Goal: Task Accomplishment & Management: Manage account settings

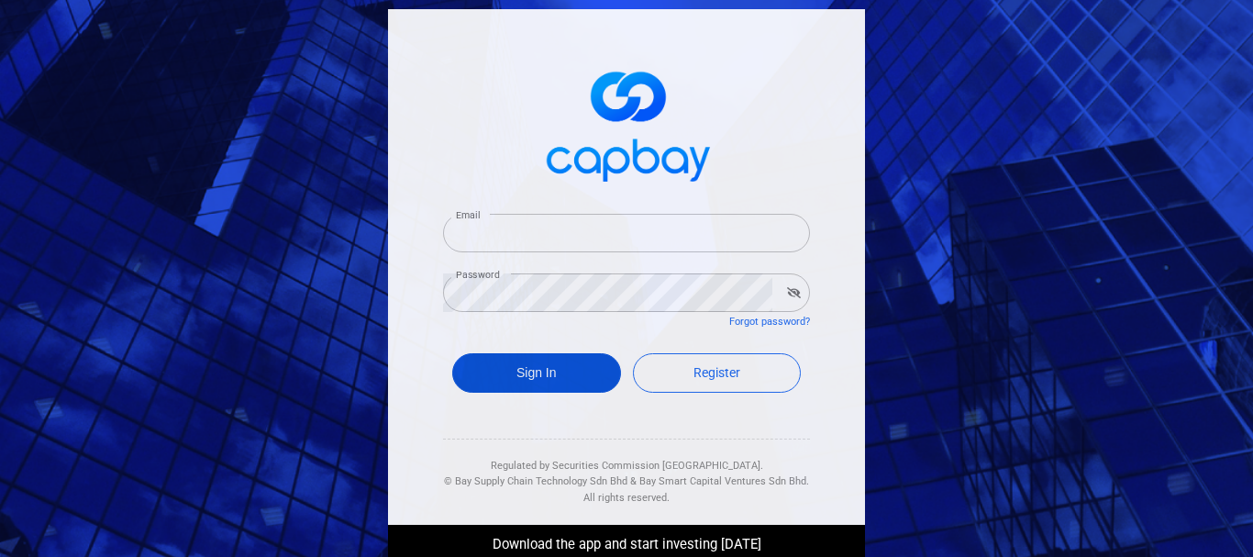
type input "[EMAIL_ADDRESS][DOMAIN_NAME]"
click at [540, 362] on button "Sign In" at bounding box center [536, 372] width 169 height 39
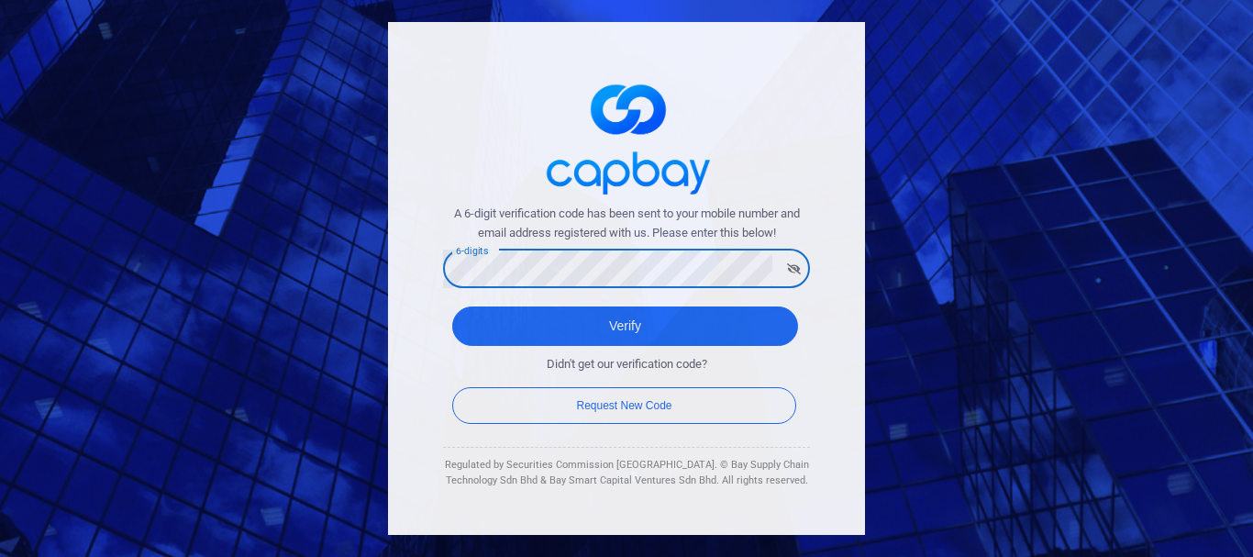
click at [452, 306] on button "Verify" at bounding box center [625, 325] width 346 height 39
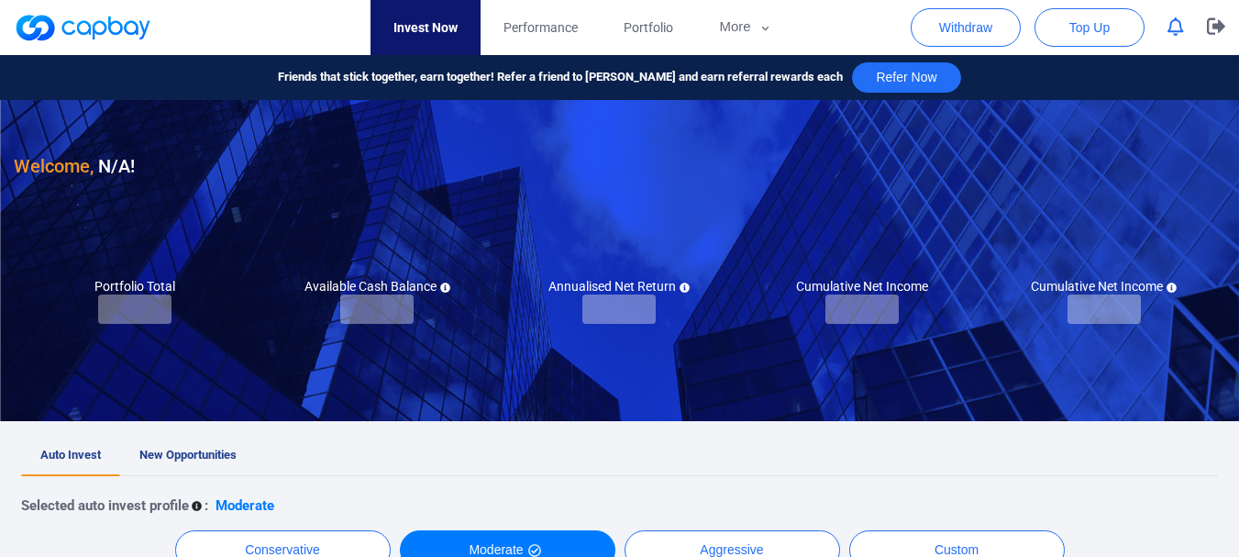
checkbox input "true"
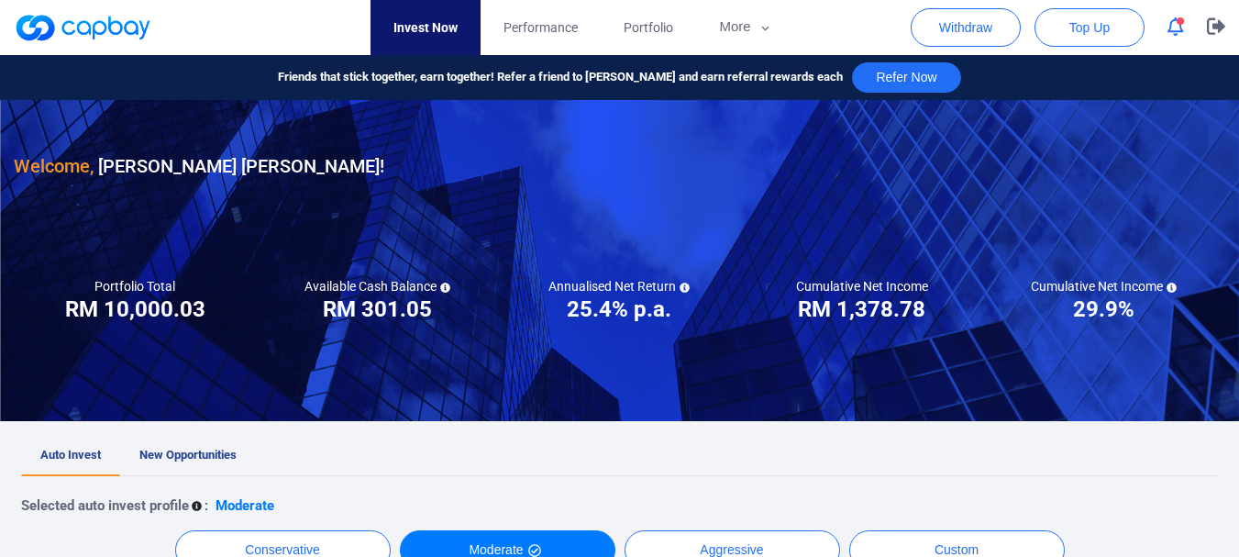
scroll to position [459, 0]
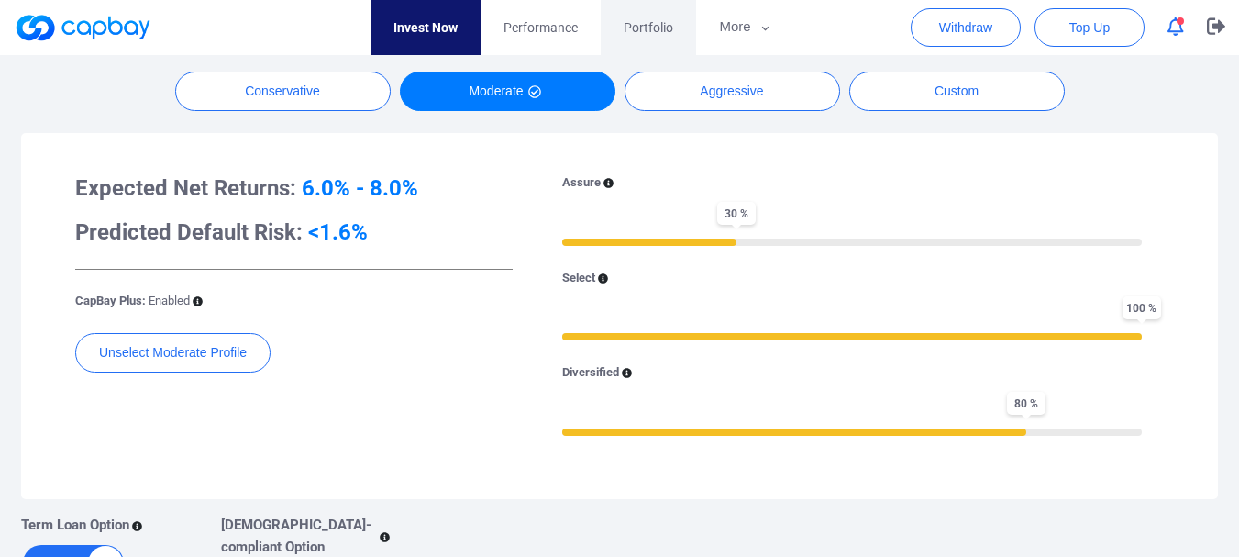
click at [629, 24] on span "Portfolio" at bounding box center [649, 27] width 50 height 20
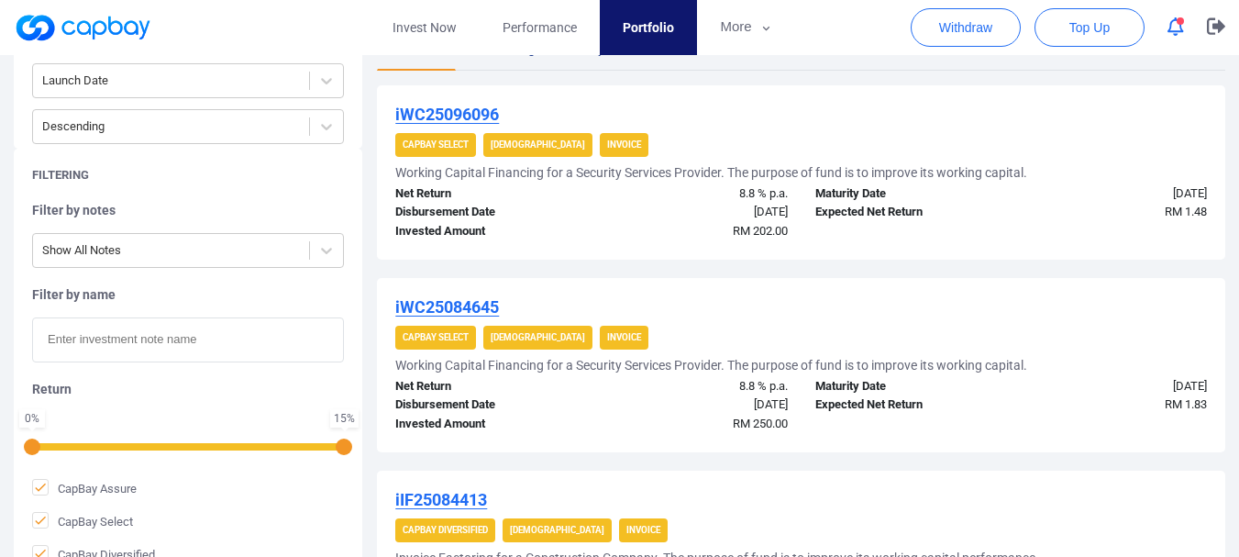
scroll to position [338, 0]
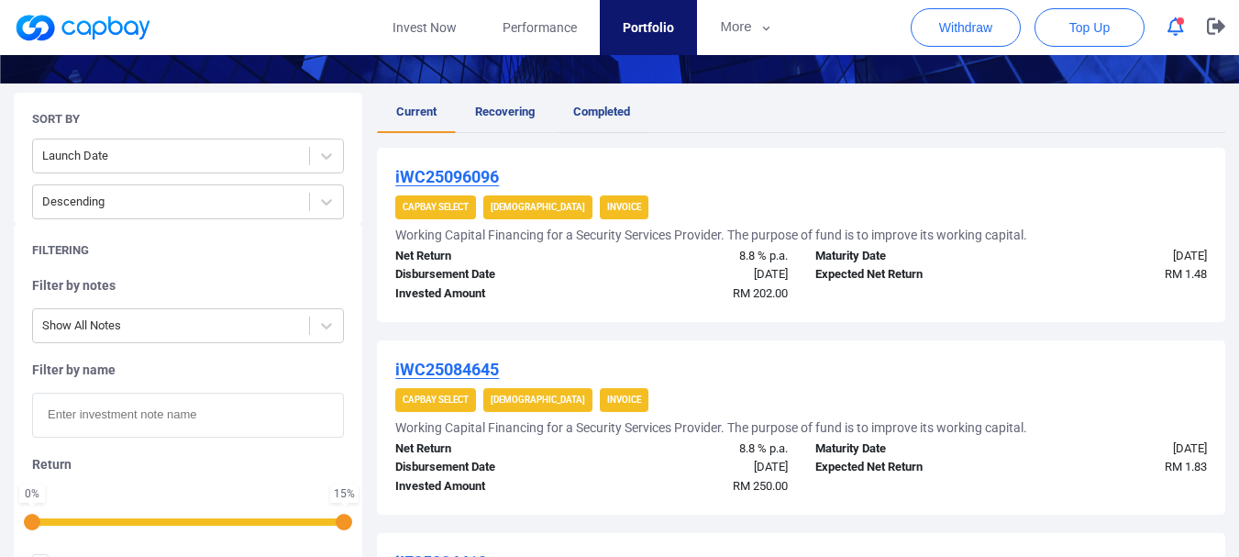
click at [583, 105] on span "Completed" at bounding box center [601, 112] width 57 height 14
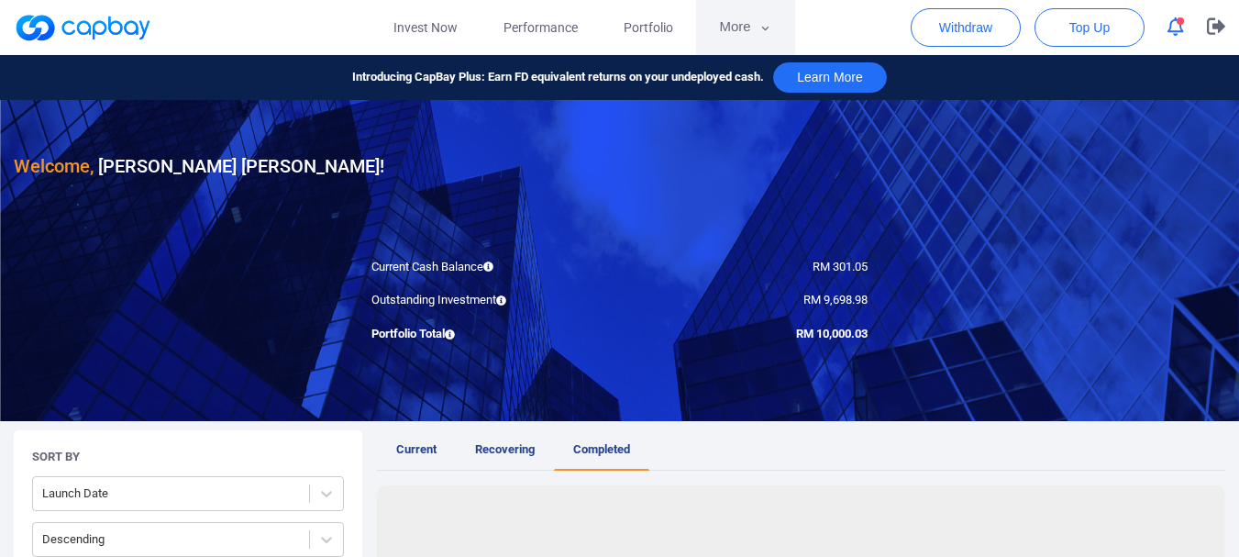
click at [734, 32] on button "More" at bounding box center [745, 27] width 98 height 55
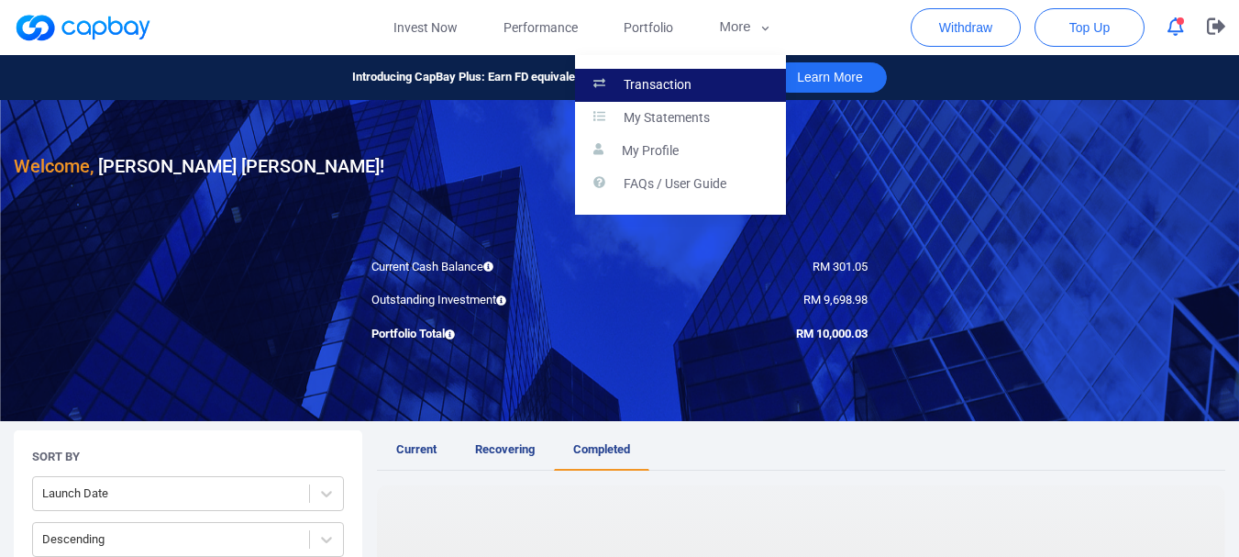
click at [734, 83] on link "Transaction" at bounding box center [680, 85] width 211 height 33
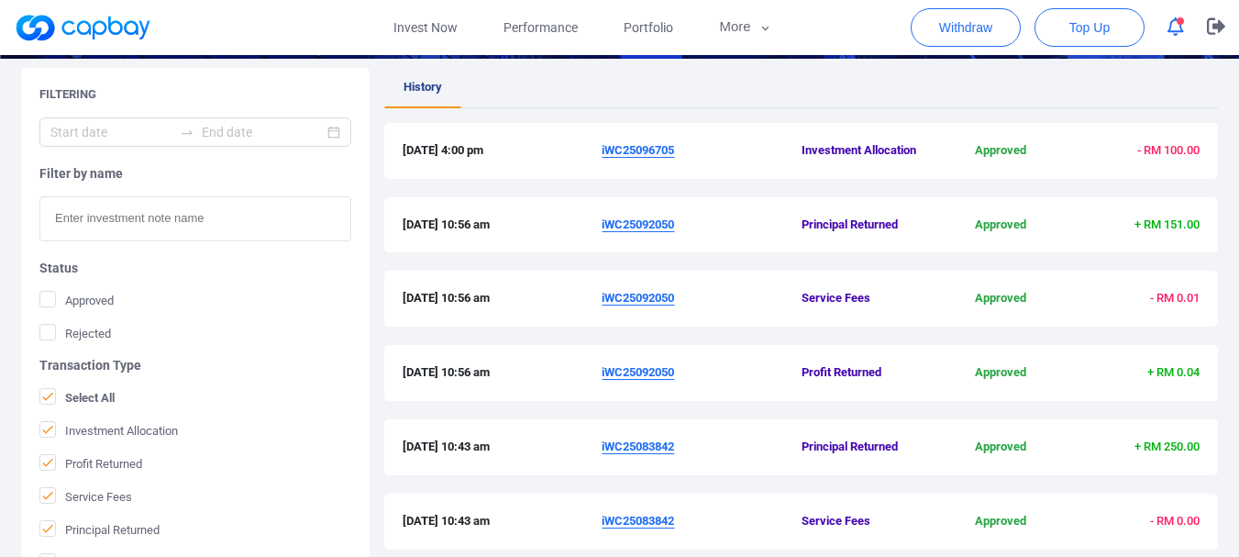
scroll to position [311, 0]
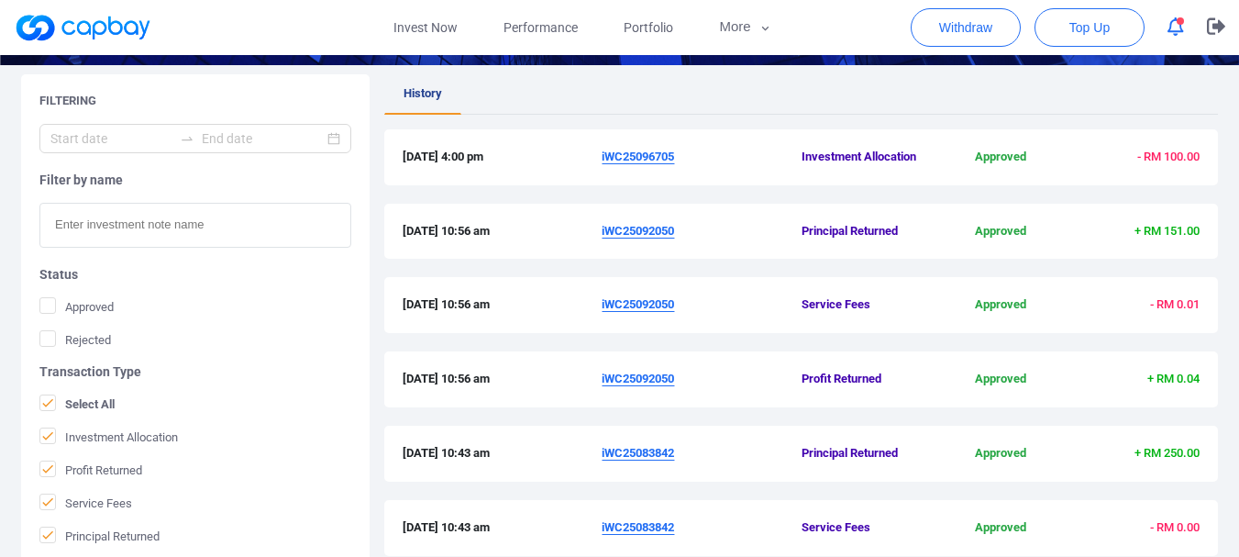
click at [665, 158] on u "iWC25096705" at bounding box center [638, 156] width 72 height 14
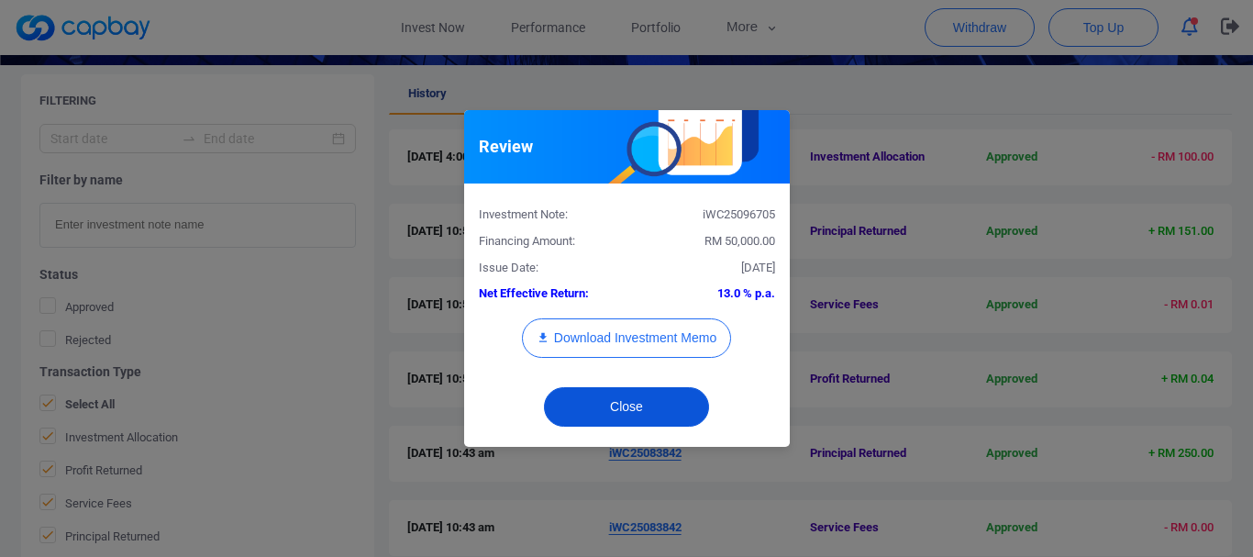
click at [652, 418] on button "Close" at bounding box center [626, 406] width 165 height 39
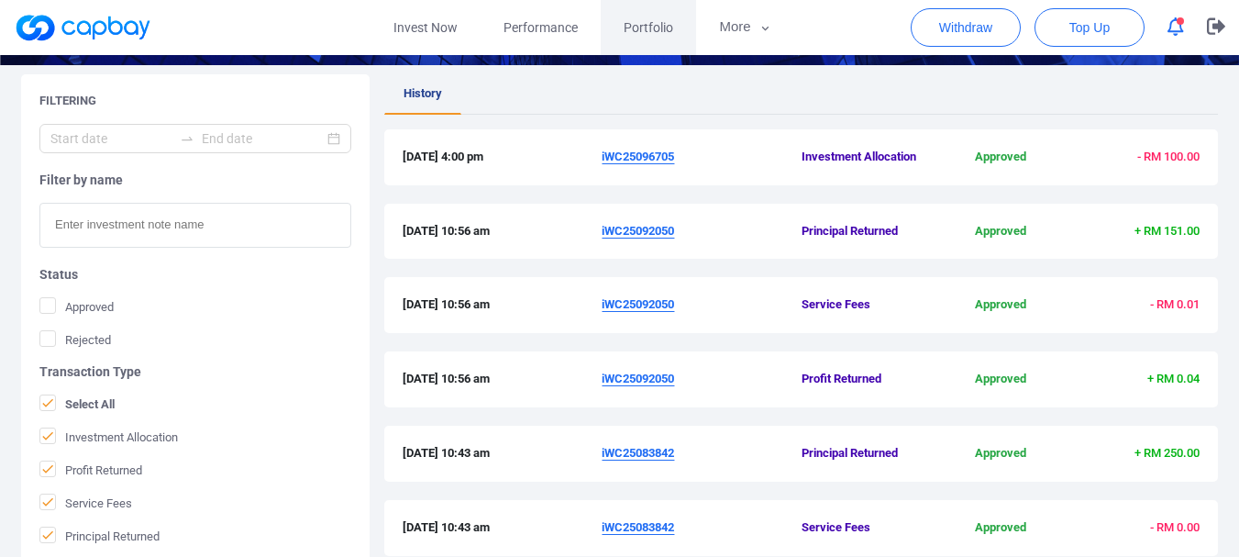
click at [645, 25] on span "Portfolio" at bounding box center [649, 27] width 50 height 20
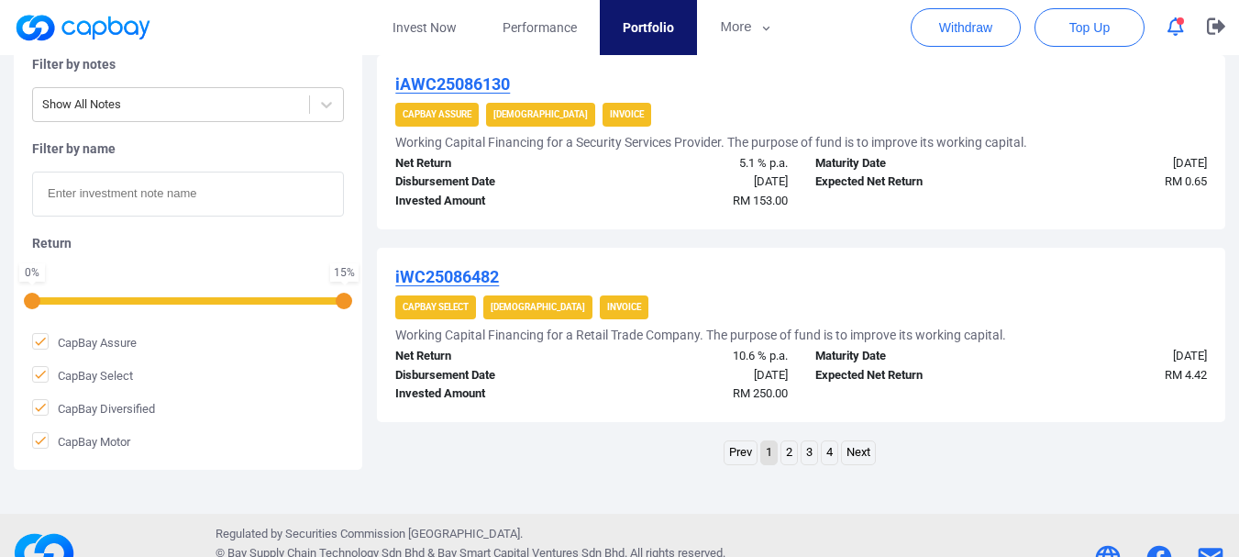
scroll to position [2008, 0]
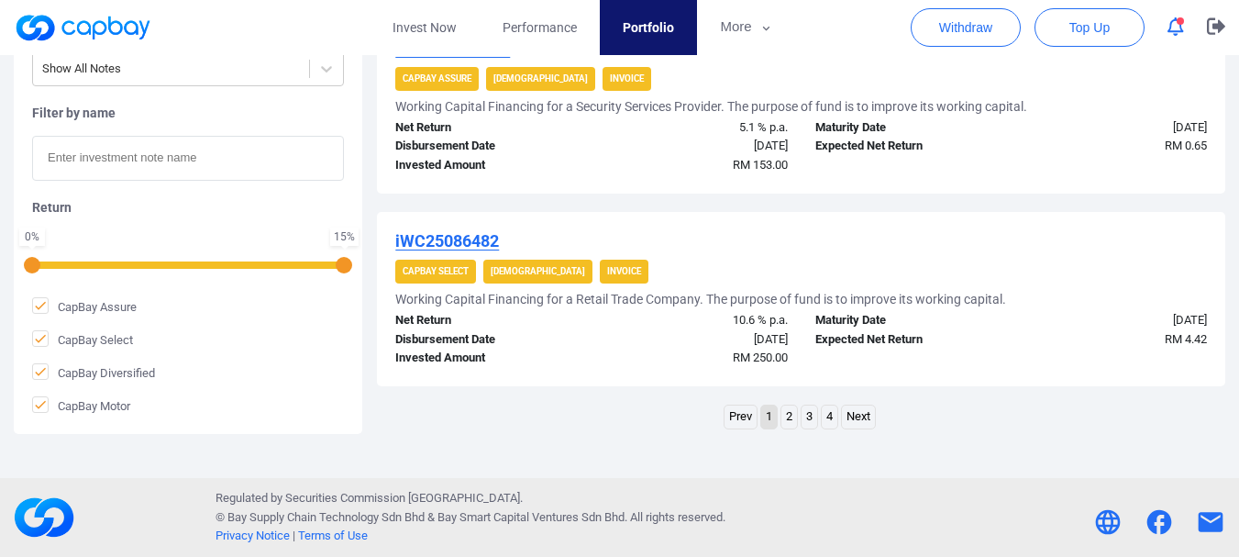
click at [827, 415] on link "4" at bounding box center [830, 416] width 16 height 23
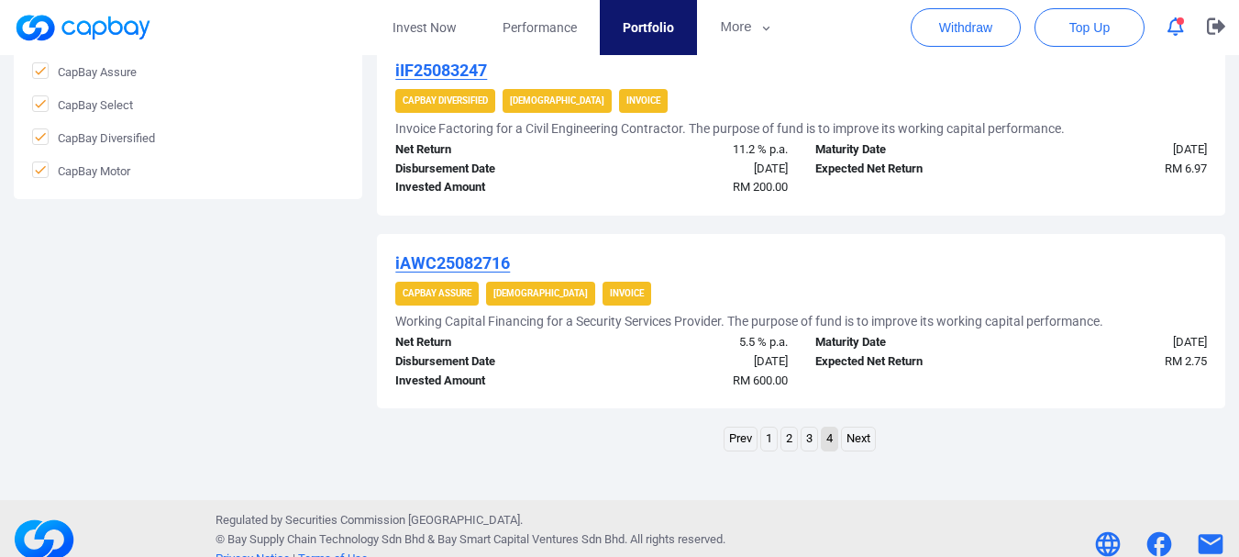
scroll to position [0, 0]
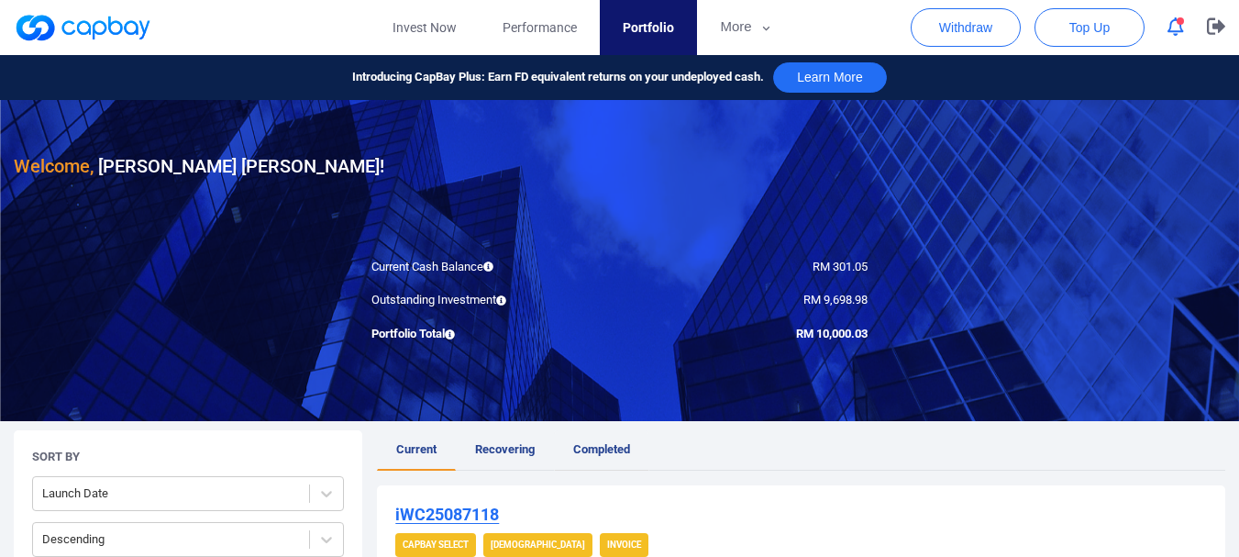
click at [584, 433] on link "Completed" at bounding box center [601, 450] width 95 height 40
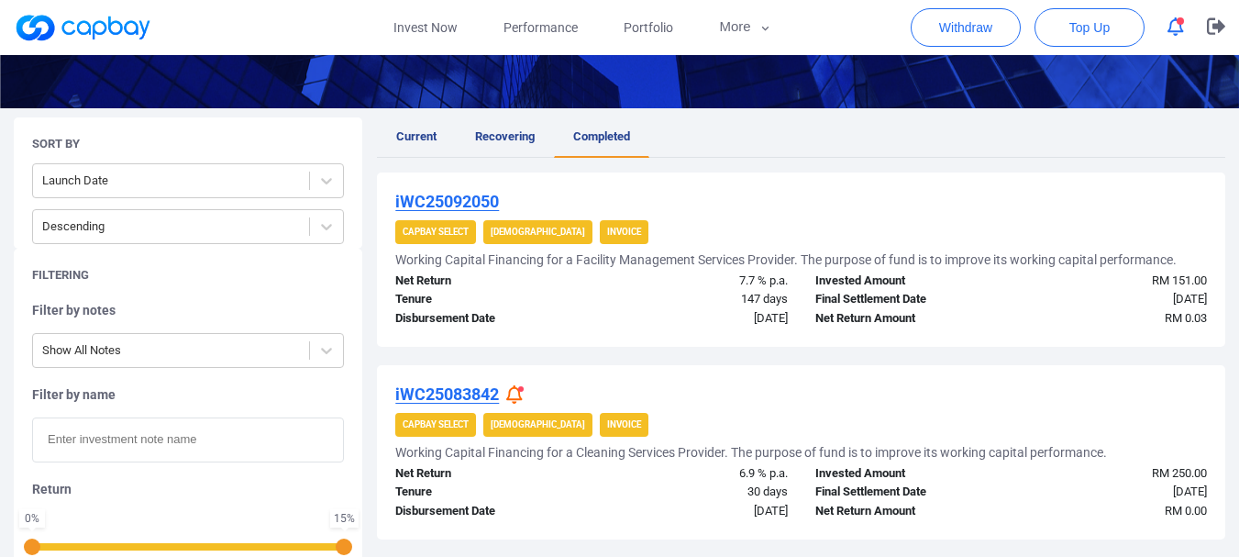
scroll to position [337, 0]
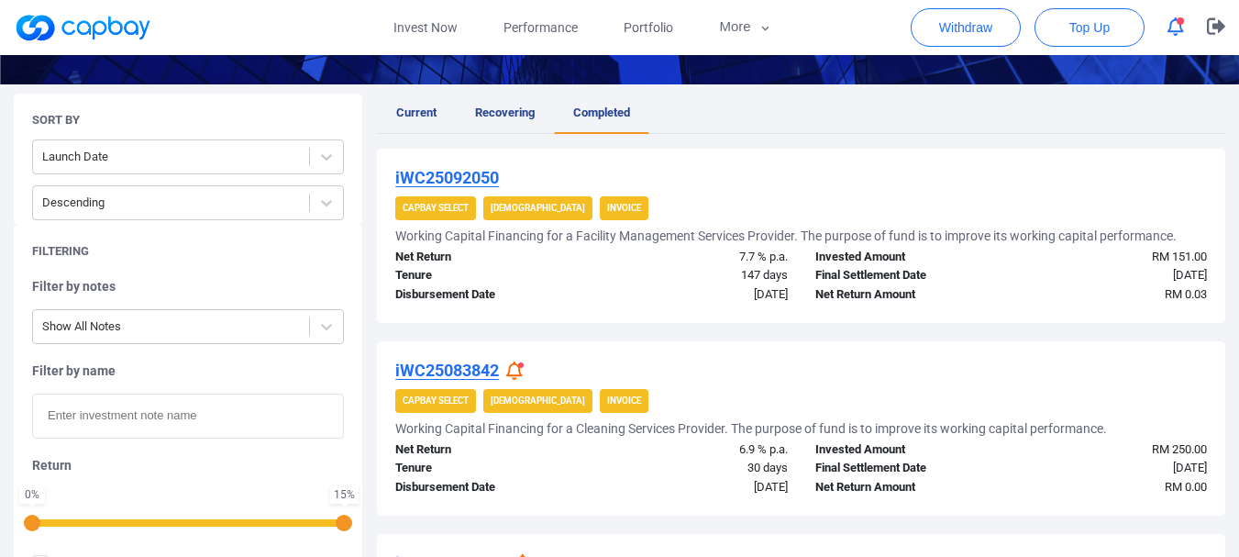
click at [514, 372] on icon at bounding box center [514, 370] width 17 height 19
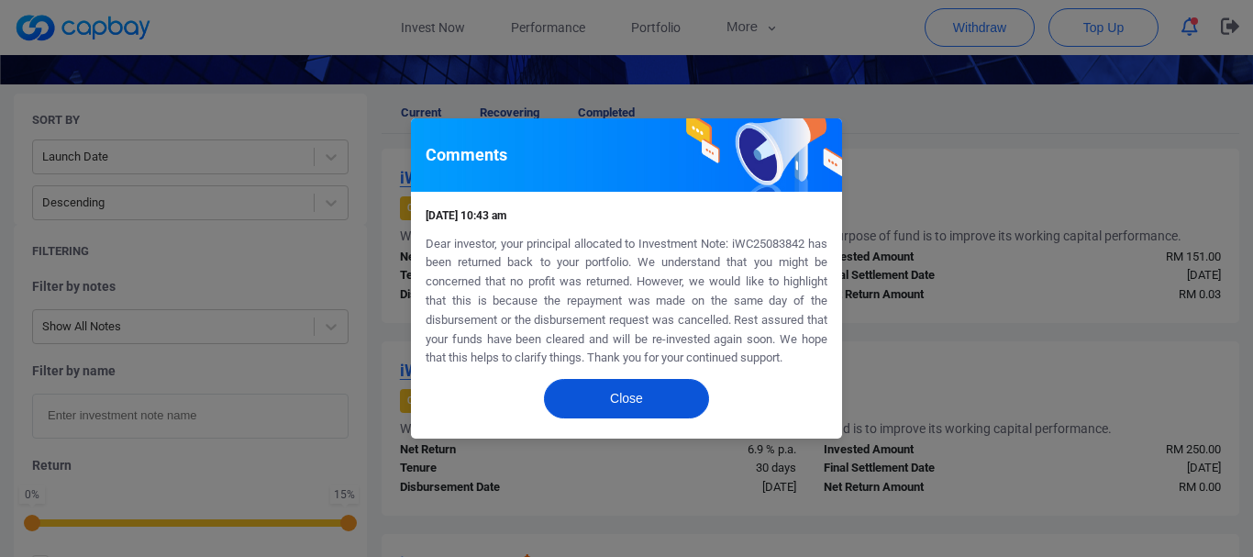
click at [608, 389] on button "Close" at bounding box center [626, 398] width 165 height 39
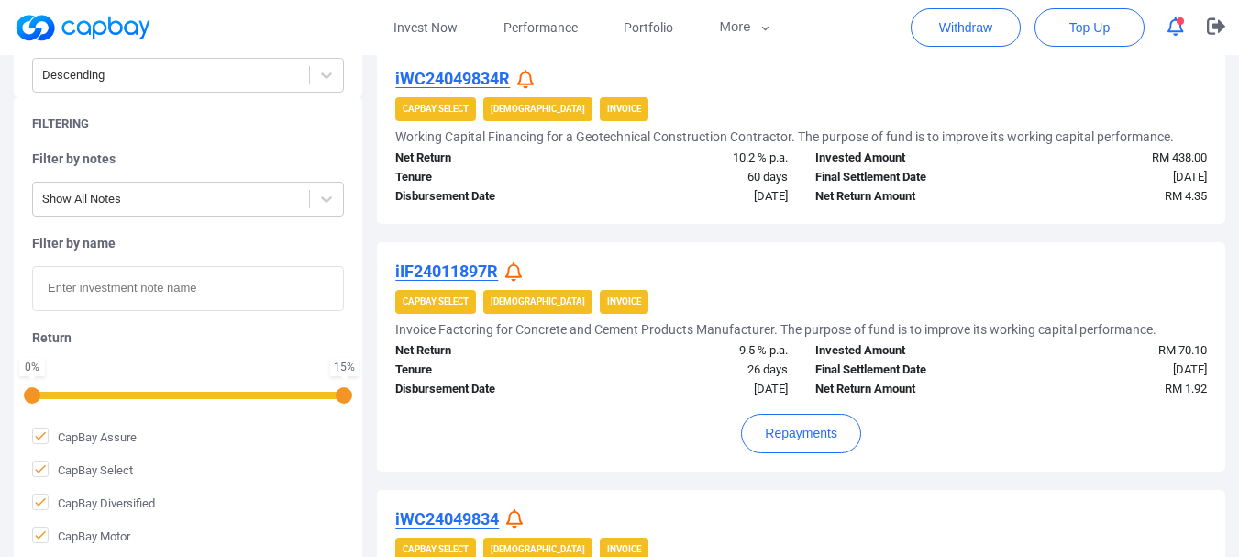
scroll to position [1003, 0]
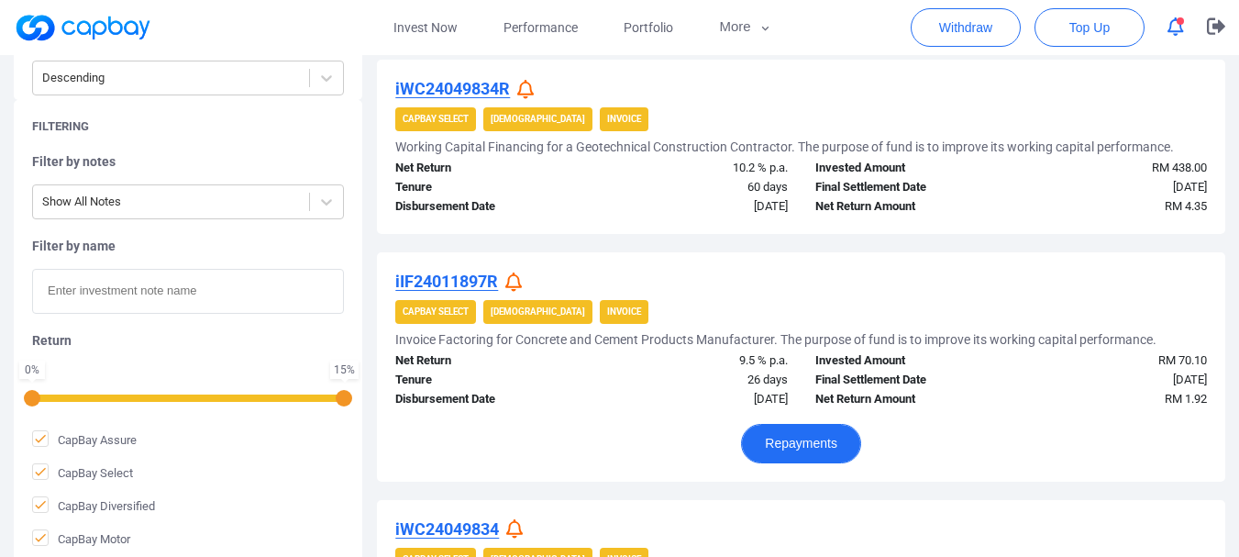
click at [837, 437] on button "Repayments" at bounding box center [801, 443] width 120 height 39
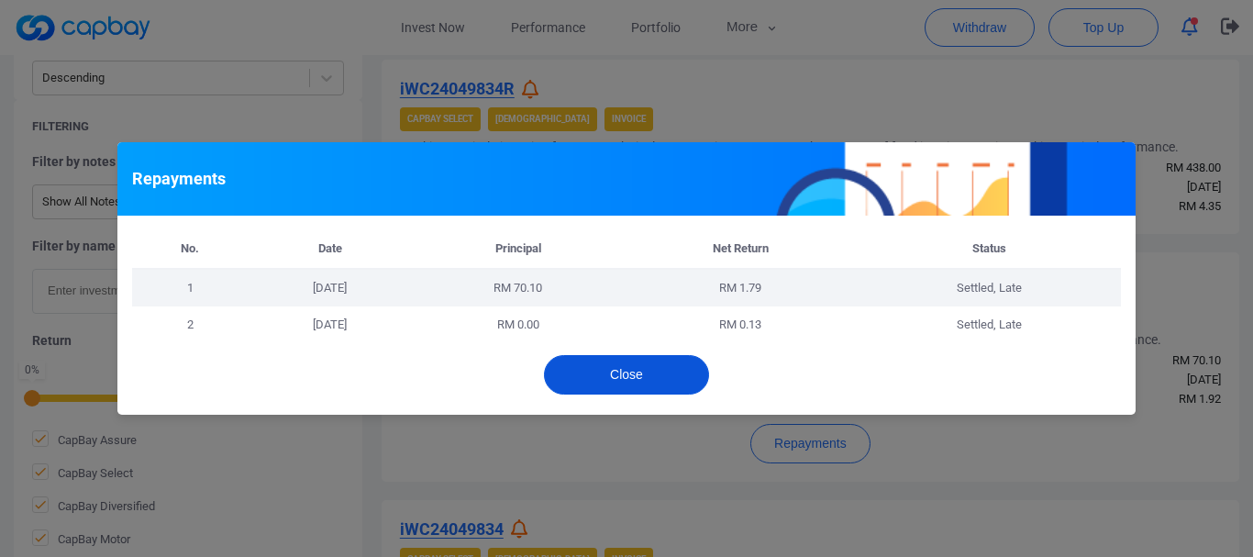
click at [617, 366] on button "Close" at bounding box center [626, 374] width 165 height 39
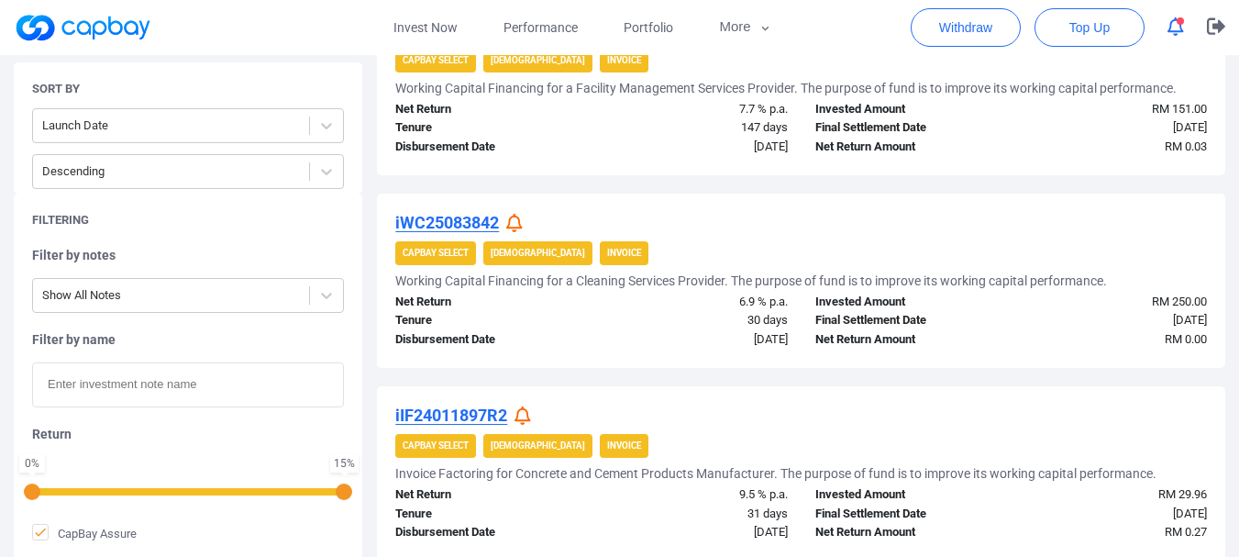
scroll to position [0, 0]
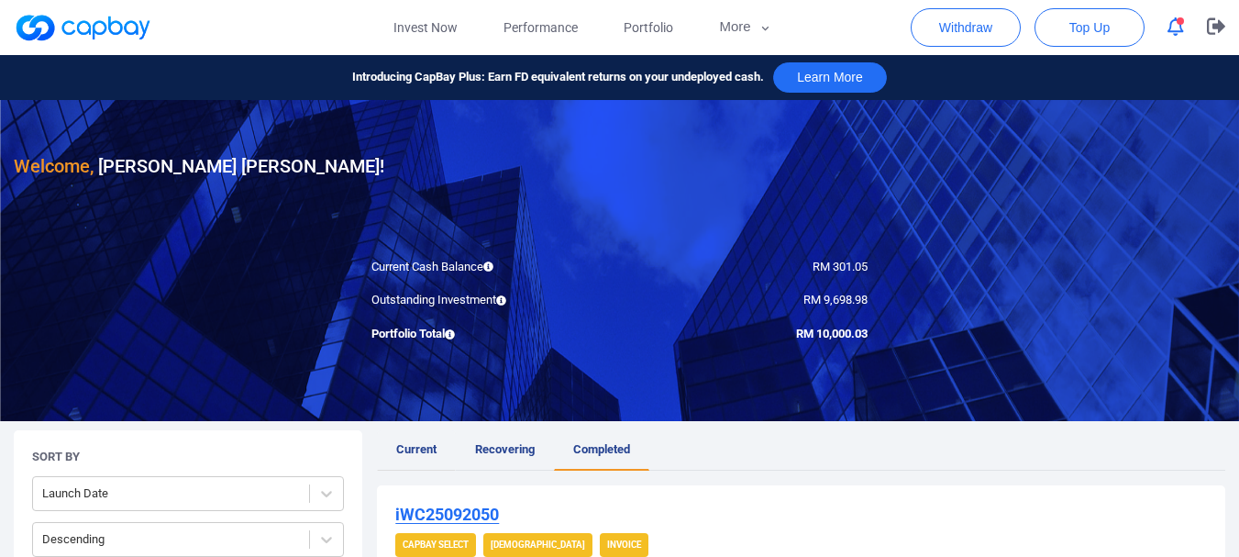
click at [430, 459] on link "Current" at bounding box center [416, 450] width 79 height 40
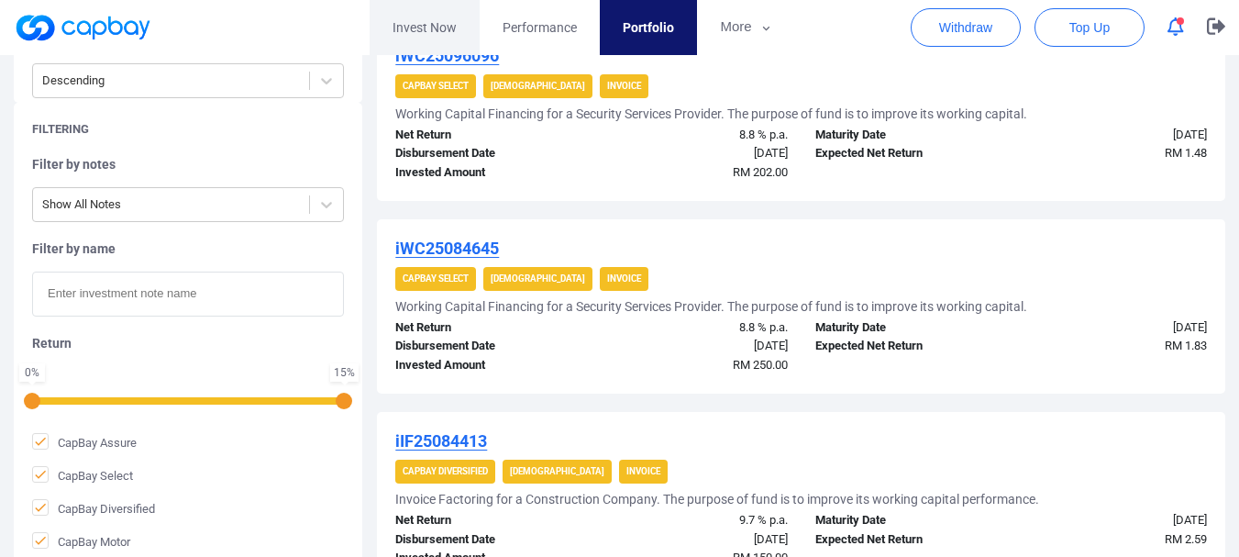
click at [426, 29] on link "Invest Now" at bounding box center [425, 27] width 110 height 55
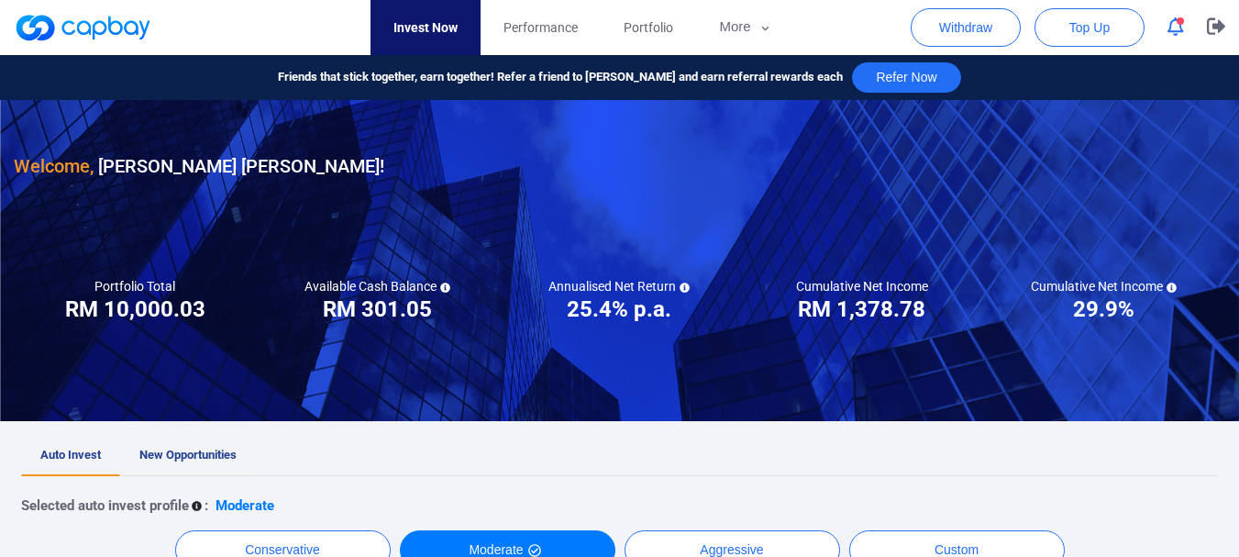
click at [210, 439] on link "New Opportunities" at bounding box center [188, 456] width 136 height 40
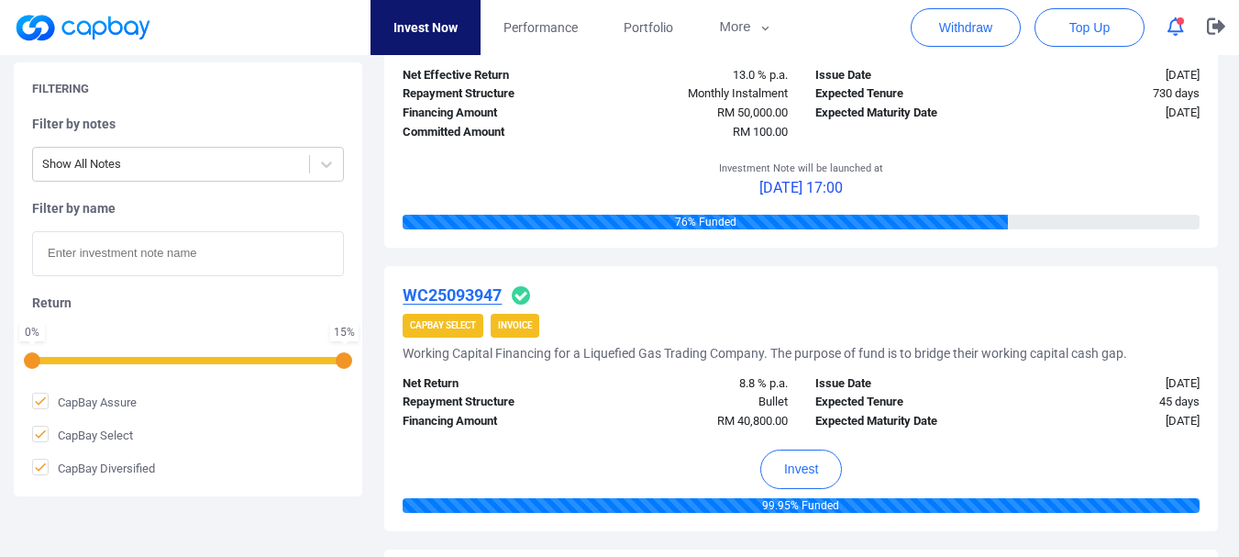
scroll to position [491, 0]
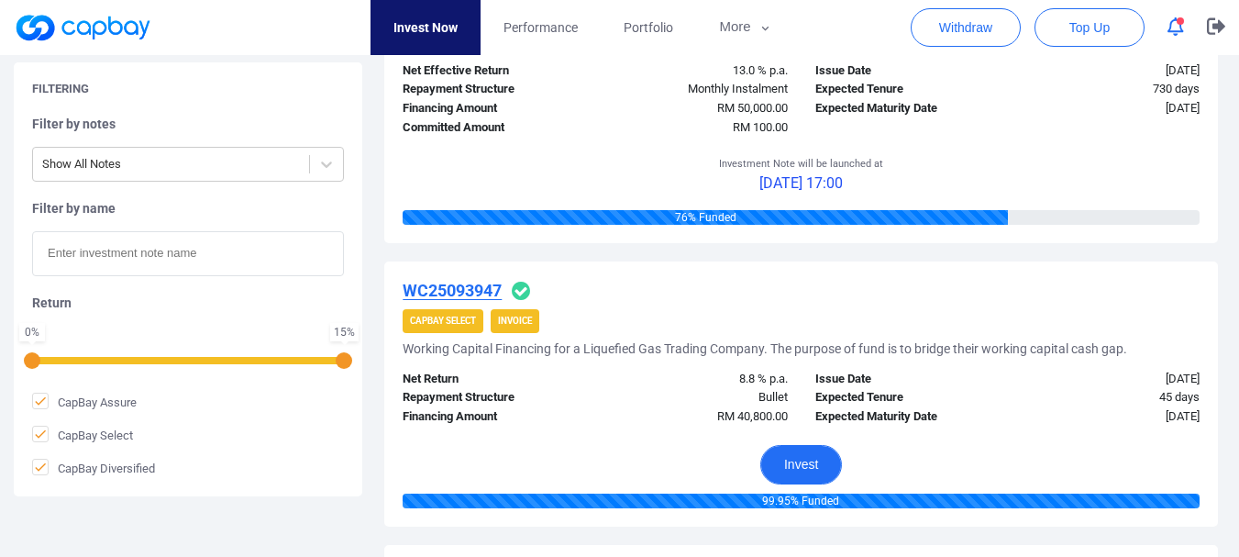
click at [791, 456] on button "Invest" at bounding box center [801, 464] width 82 height 39
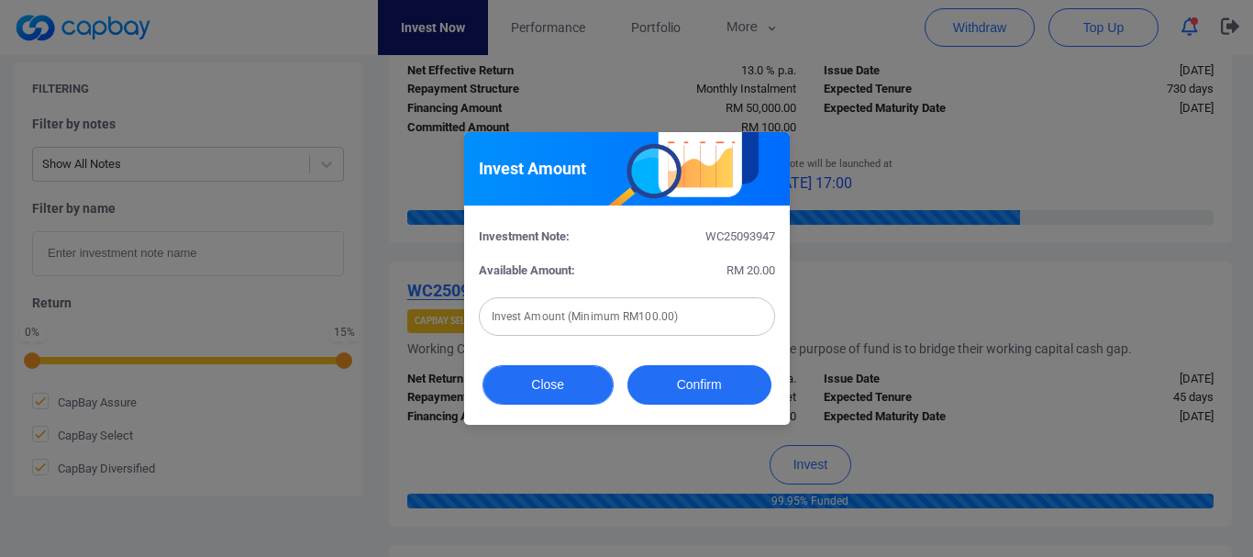
click at [567, 374] on button "Close" at bounding box center [547, 384] width 131 height 39
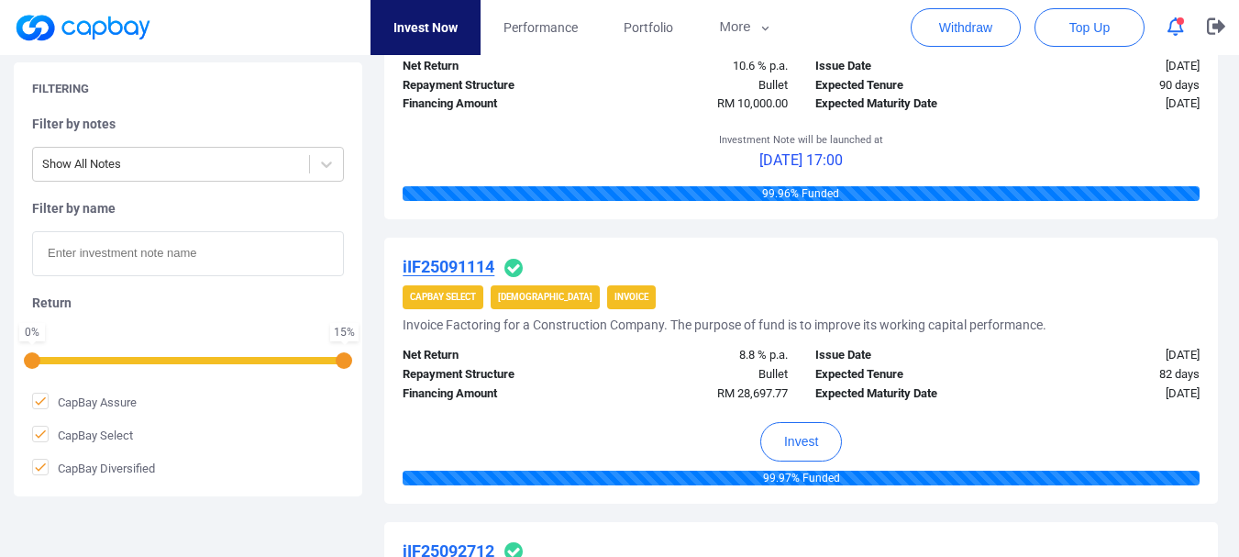
scroll to position [1186, 0]
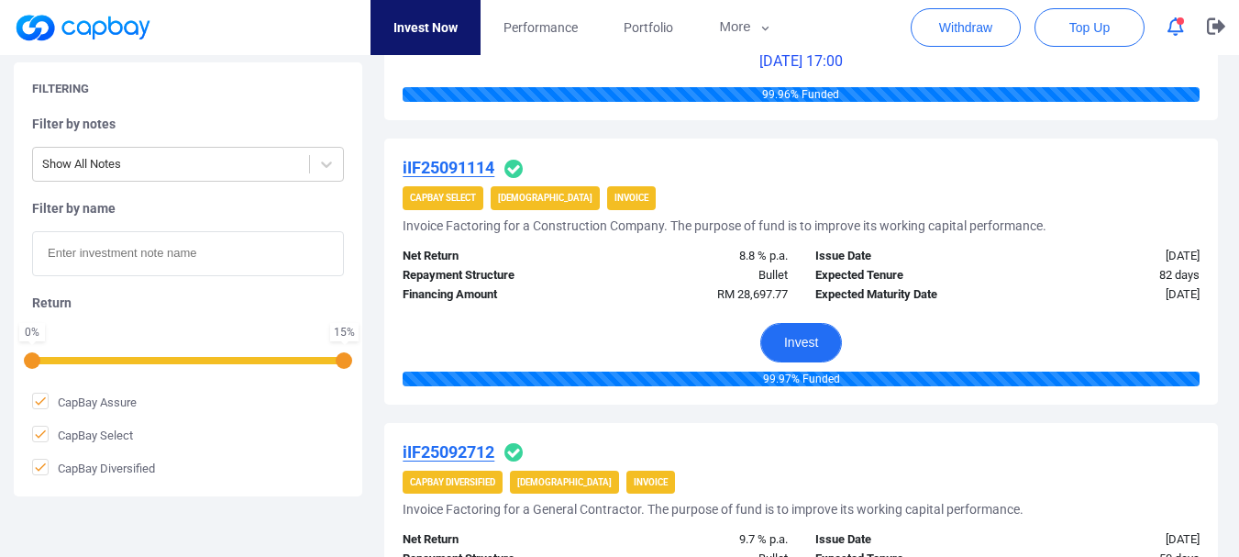
click at [781, 338] on button "Invest" at bounding box center [801, 342] width 82 height 39
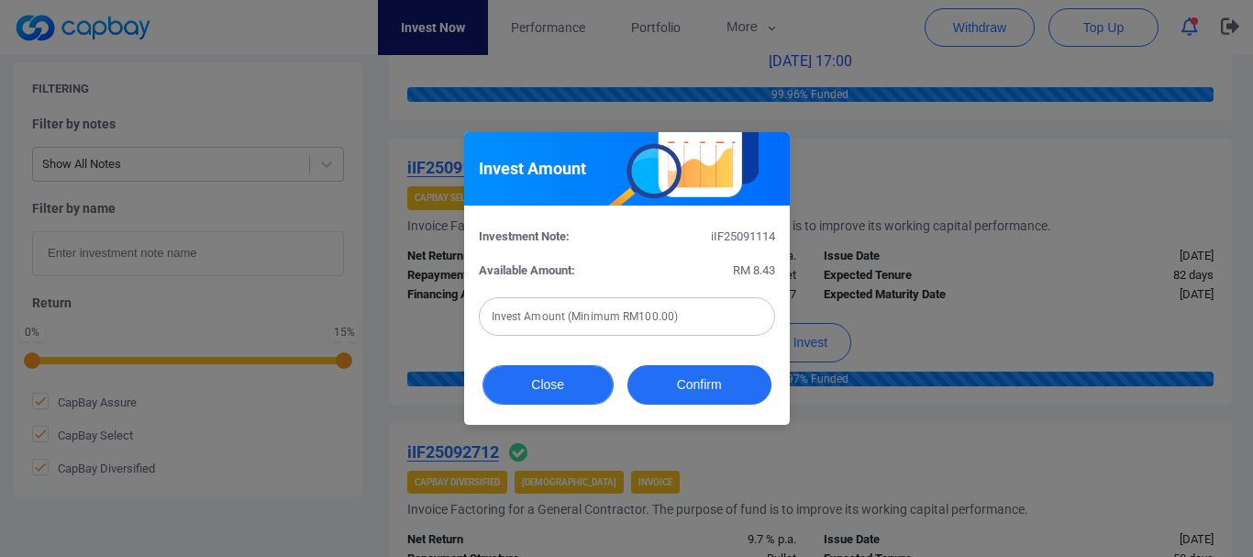
click at [560, 382] on button "Close" at bounding box center [547, 384] width 131 height 39
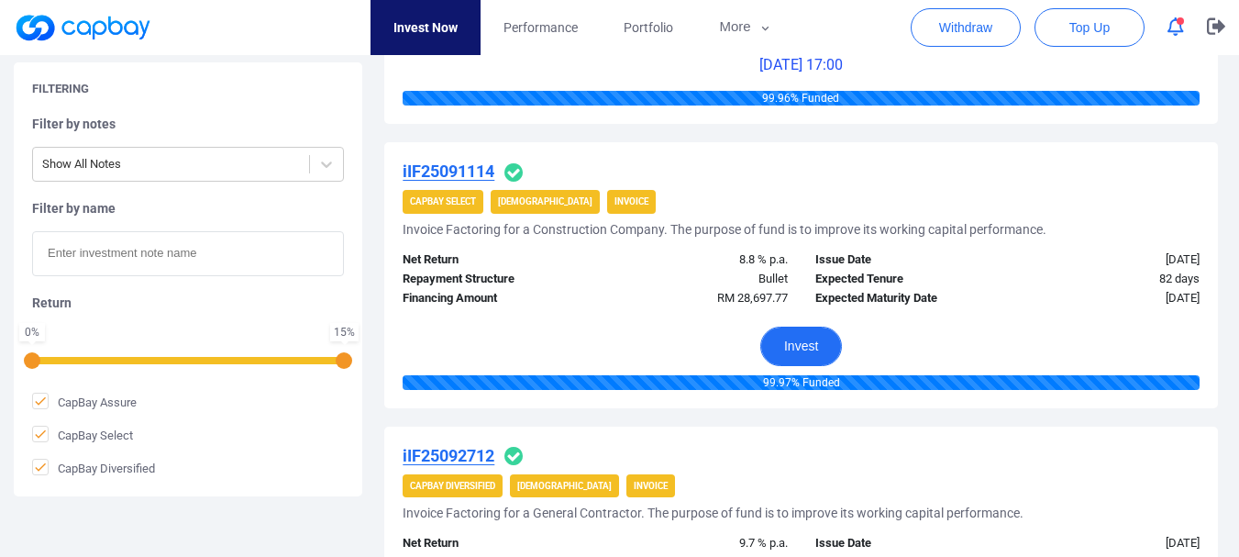
scroll to position [1641, 0]
